Goal: Communication & Community: Answer question/provide support

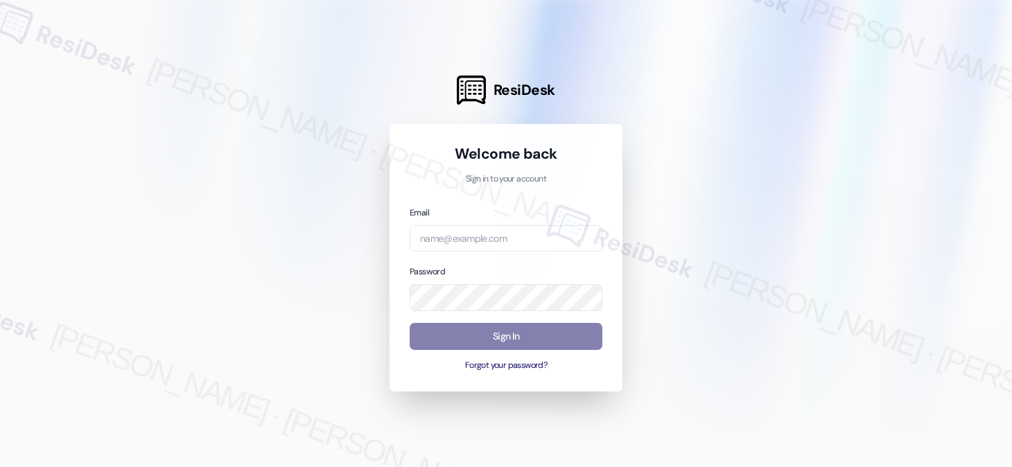
drag, startPoint x: 32, startPoint y: 53, endPoint x: 51, endPoint y: 1, distance: 54.6
click at [32, 53] on div at bounding box center [506, 233] width 1012 height 467
click at [517, 227] on input "email" at bounding box center [506, 238] width 193 height 27
type input "automated-surveys-kcb_lincoln-[PERSON_NAME].[PERSON_NAME]@kcb_[DOMAIN_NAME]"
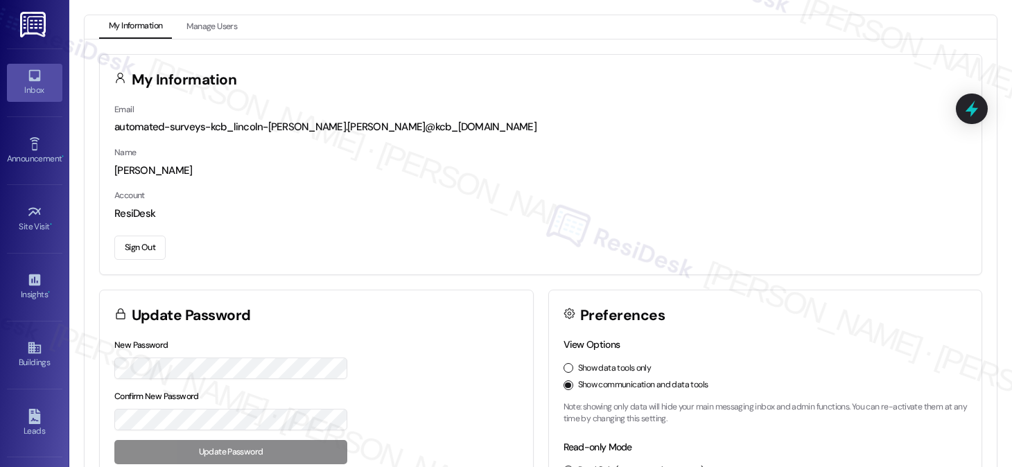
click at [33, 90] on div "Inbox" at bounding box center [34, 90] width 69 height 14
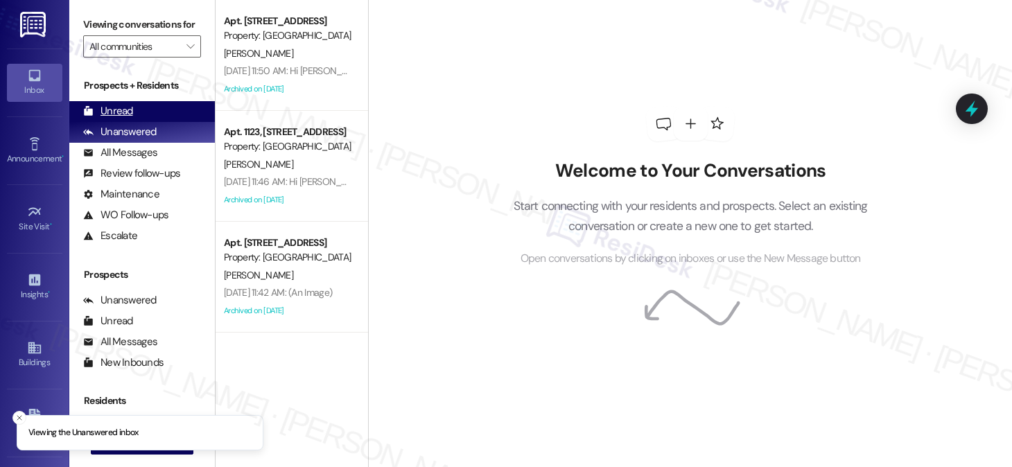
click at [118, 119] on div "Unread" at bounding box center [108, 111] width 50 height 15
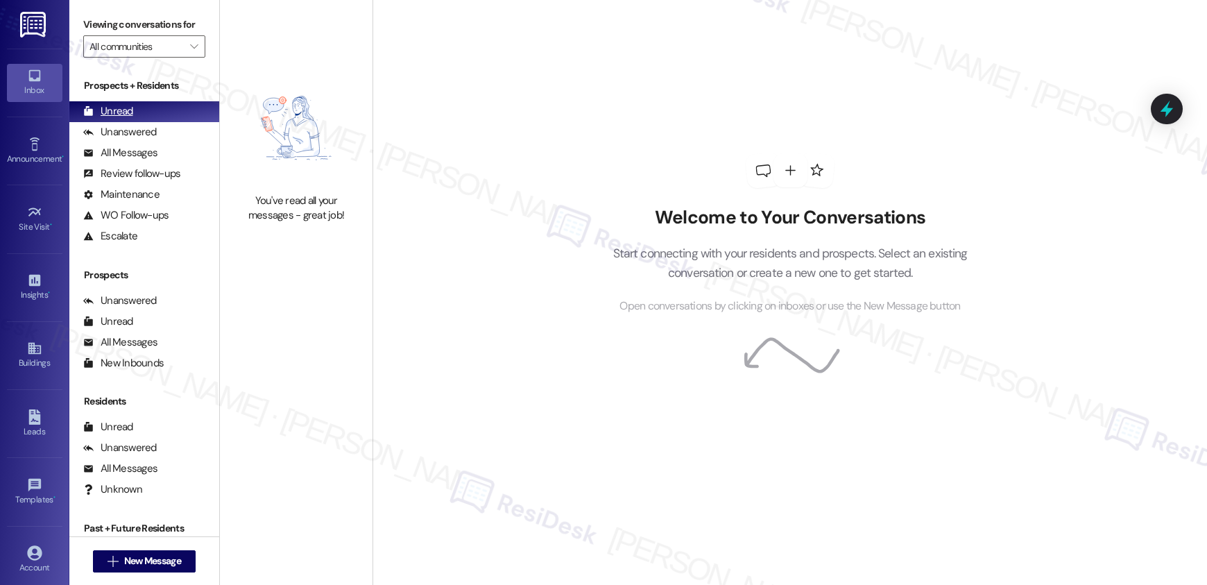
click at [141, 119] on div "Unread (0)" at bounding box center [144, 111] width 150 height 21
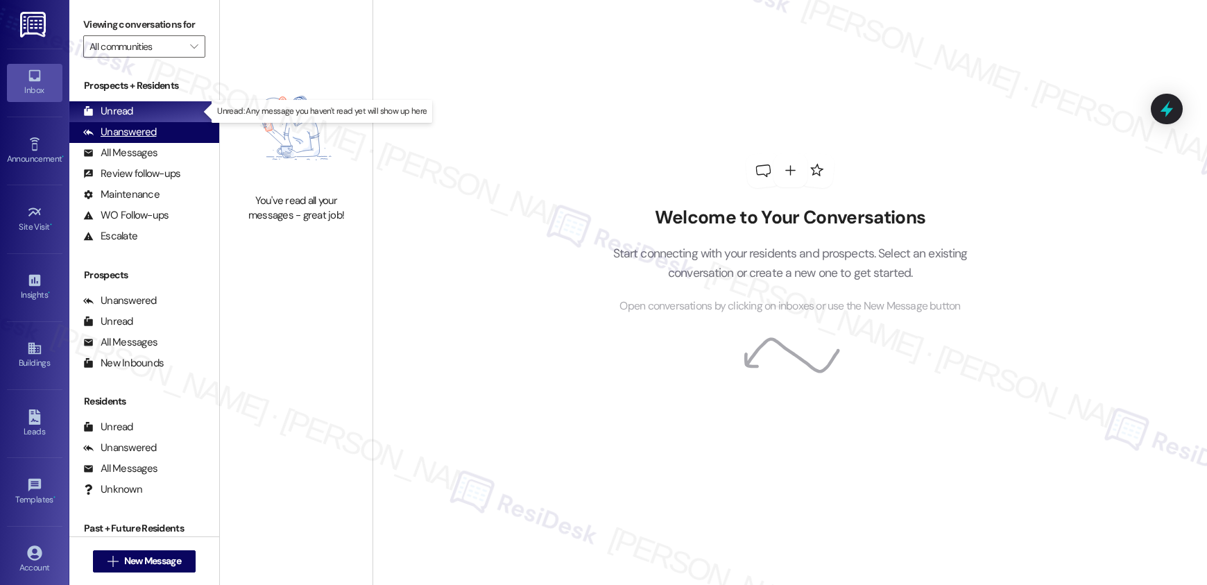
click at [119, 123] on div "Unanswered (0)" at bounding box center [144, 132] width 150 height 21
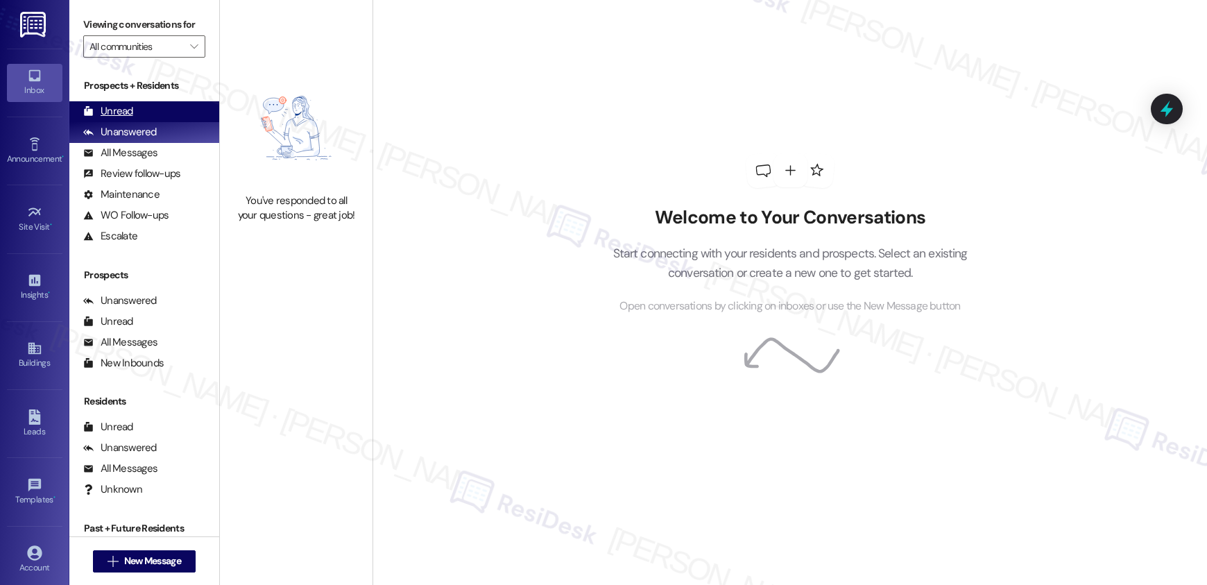
click at [130, 107] on div "Unread" at bounding box center [108, 111] width 50 height 15
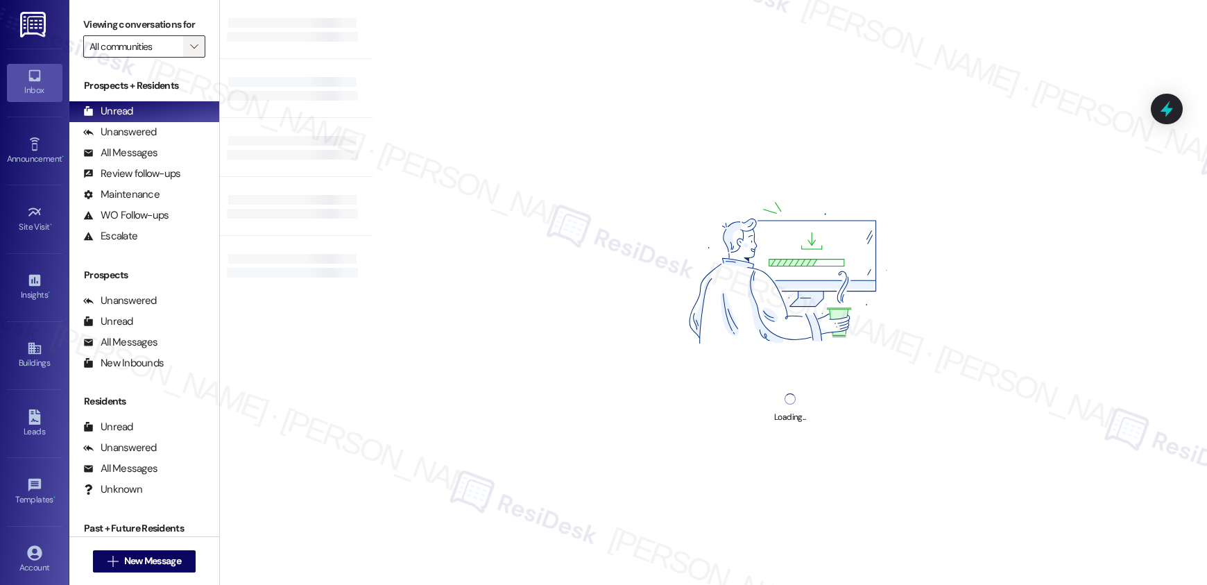
click at [190, 47] on icon "" at bounding box center [194, 46] width 8 height 11
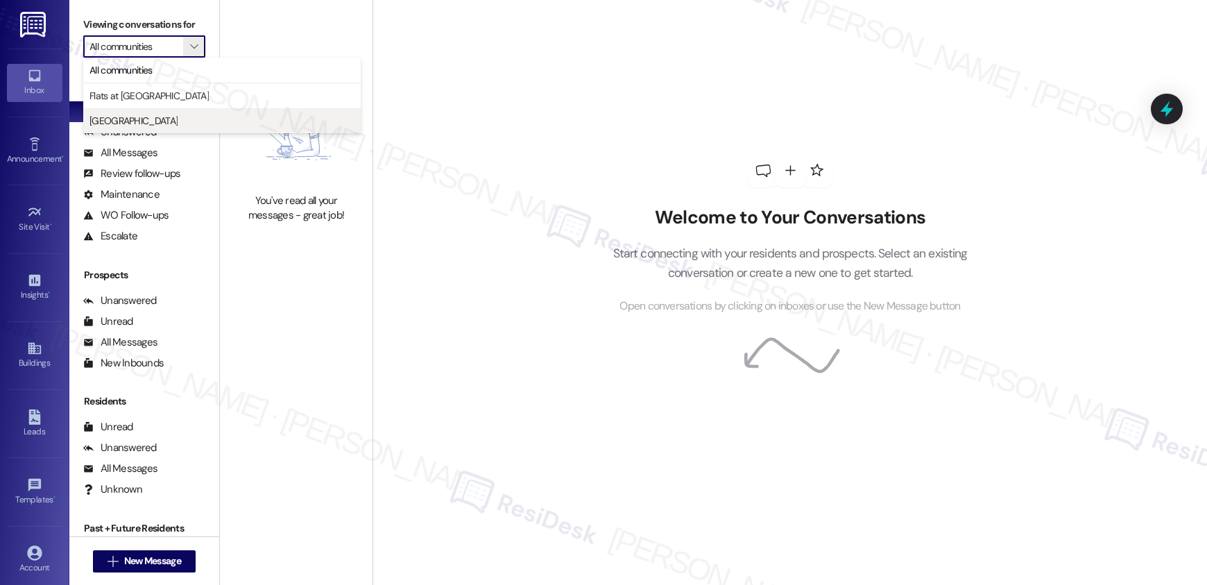
click at [164, 122] on span "[GEOGRAPHIC_DATA]" at bounding box center [221, 121] width 265 height 14
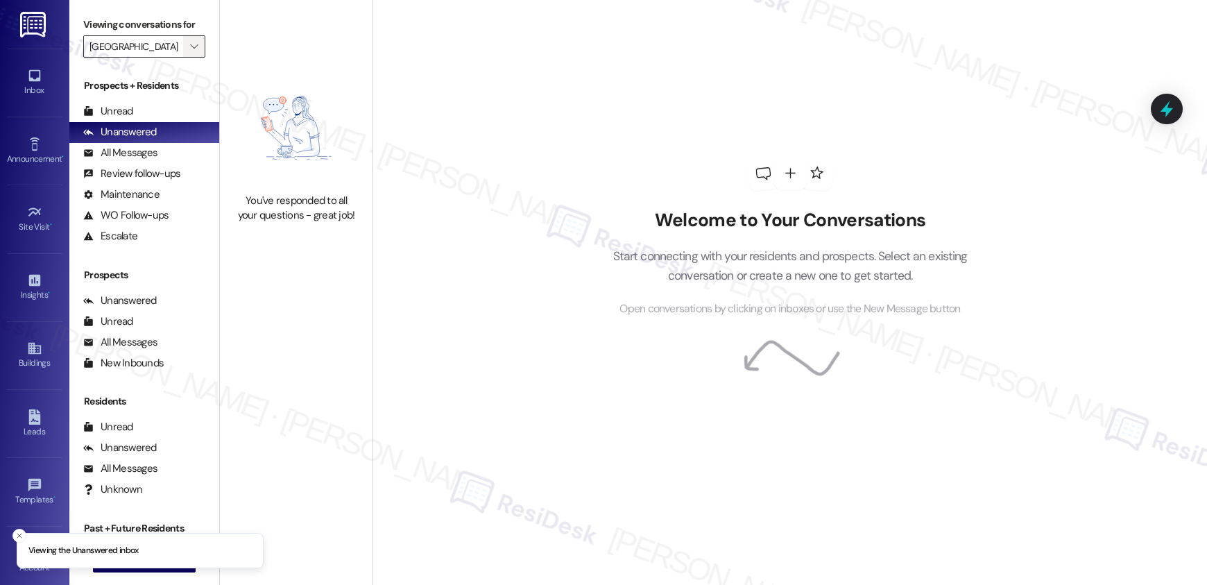
click at [190, 43] on icon "" at bounding box center [194, 46] width 8 height 11
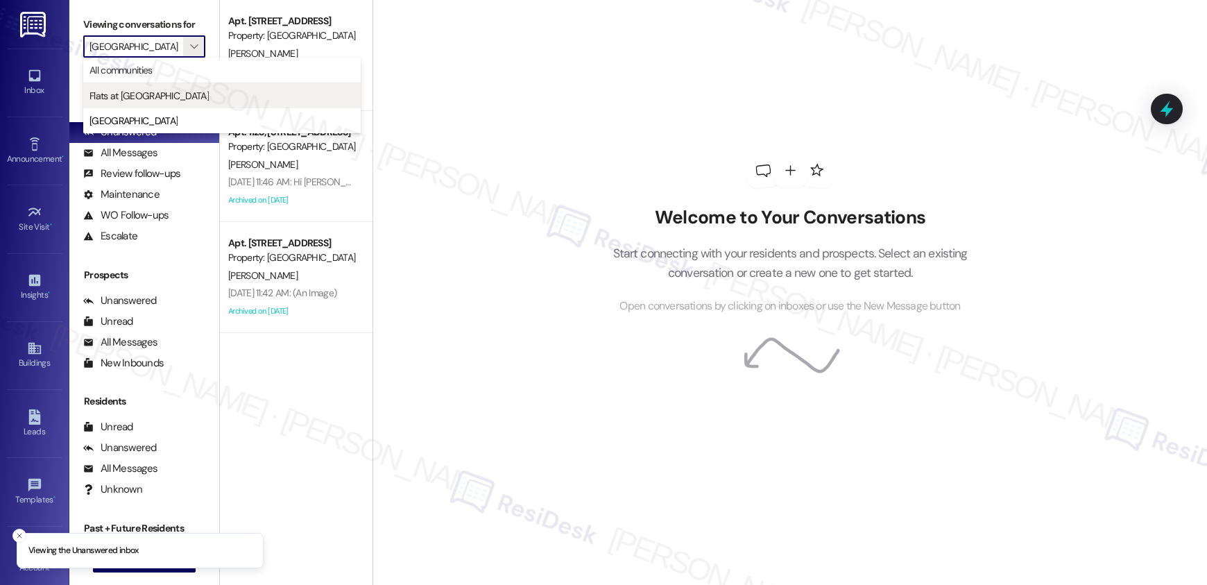
click at [223, 98] on span "Flats at [GEOGRAPHIC_DATA]" at bounding box center [221, 96] width 265 height 14
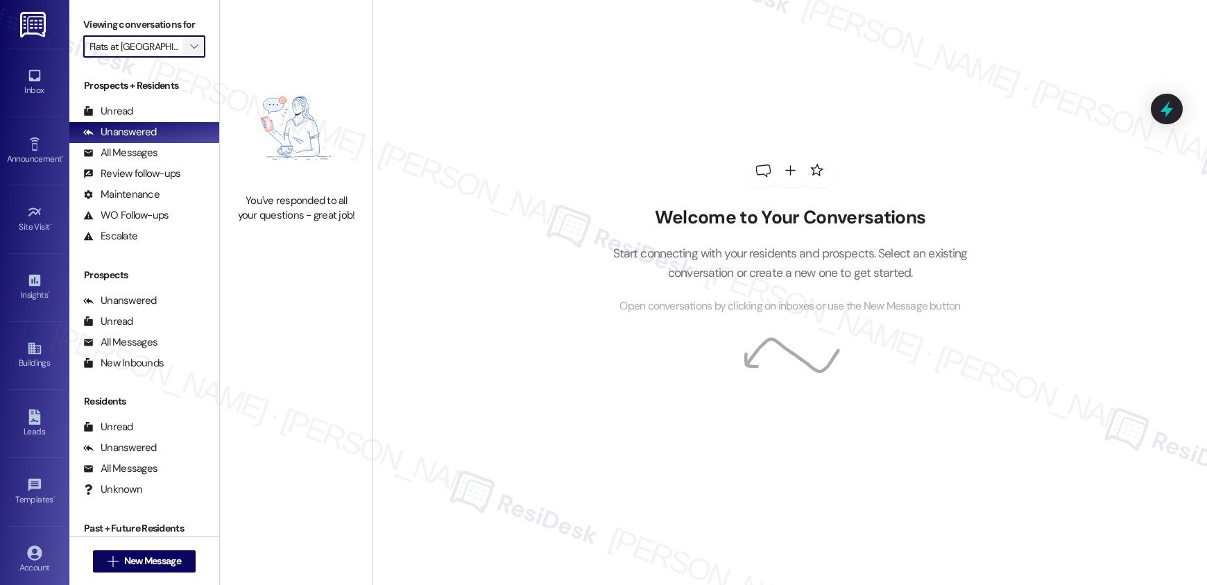
click at [187, 45] on span "" at bounding box center [193, 46] width 13 height 22
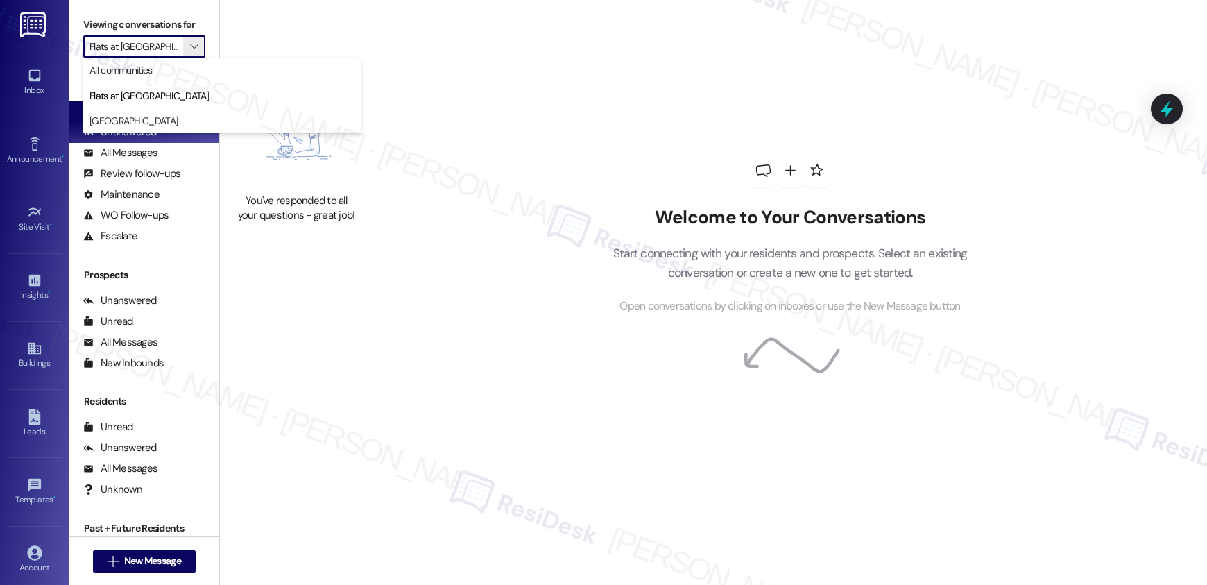
click at [174, 112] on button "[GEOGRAPHIC_DATA]" at bounding box center [221, 120] width 277 height 25
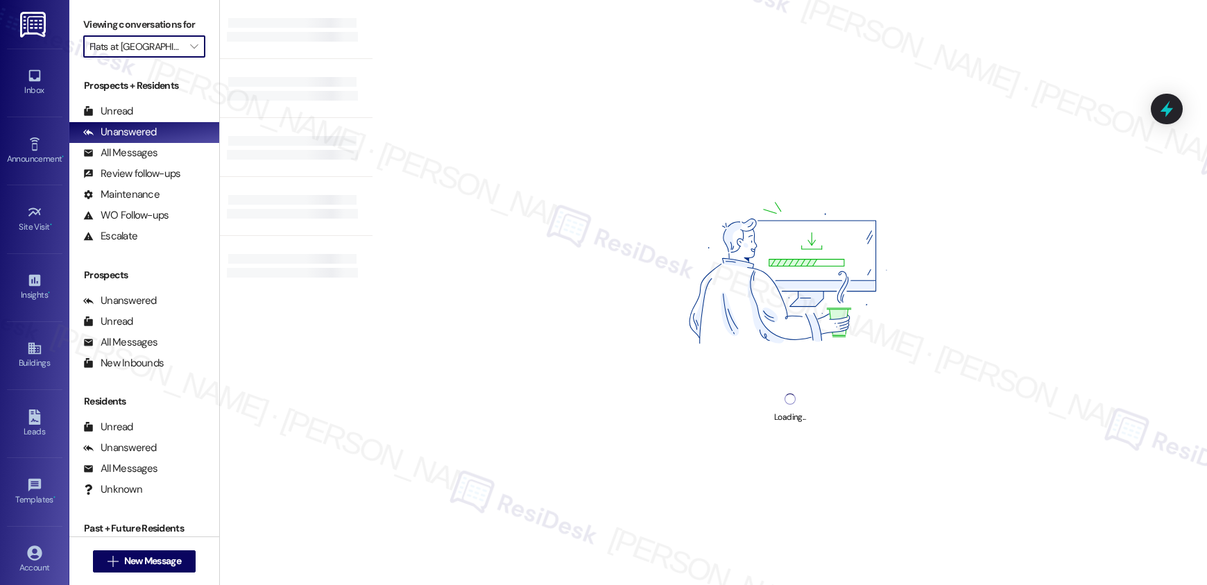
type input "[GEOGRAPHIC_DATA]"
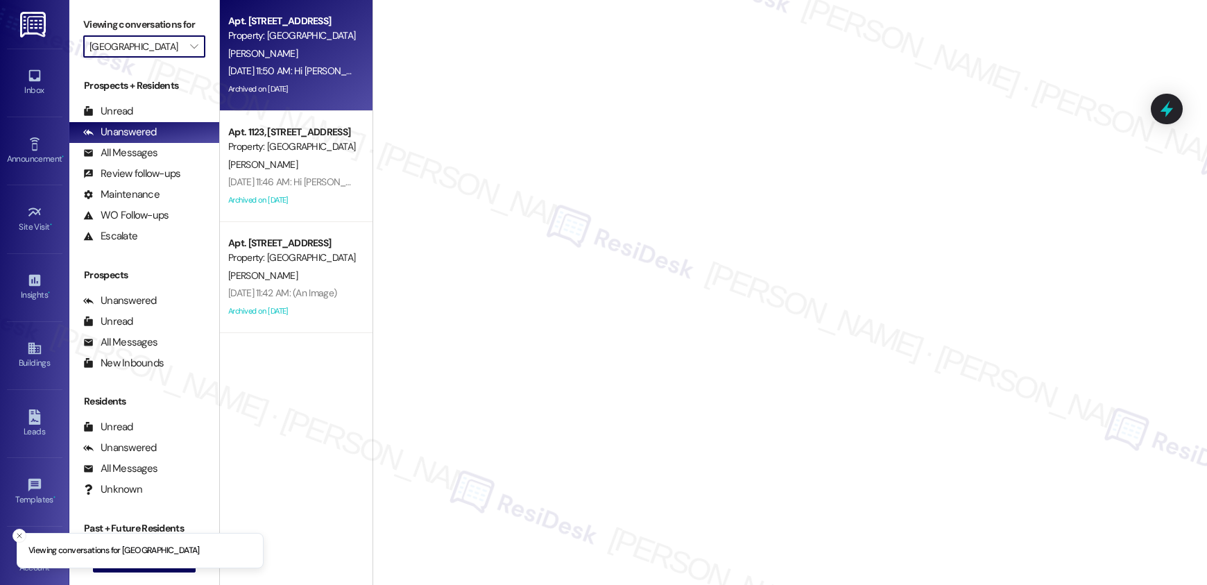
click at [303, 86] on div "Archived on [DATE]" at bounding box center [292, 88] width 131 height 17
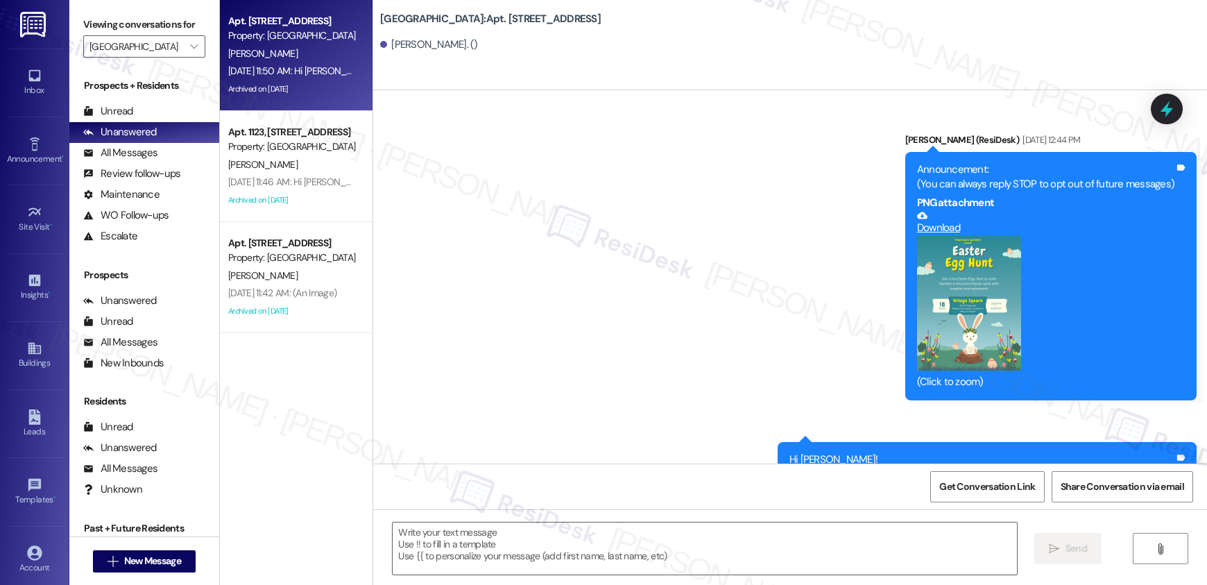
scroll to position [5945, 0]
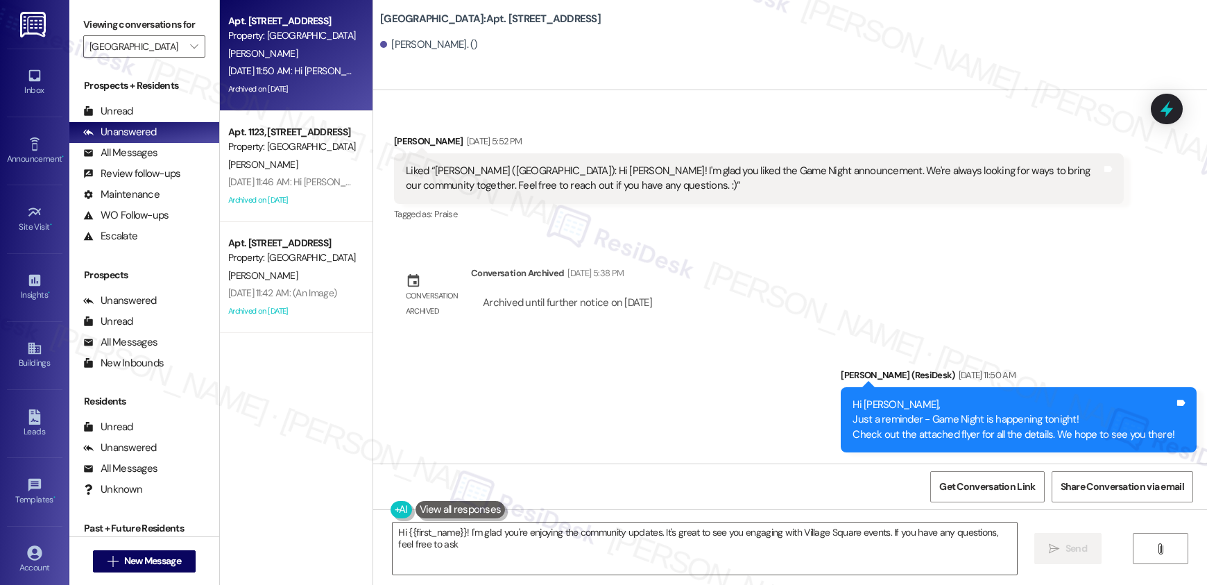
type textarea "Hi {{first_name}}! I'm glad you're enjoying the community updates. It's great t…"
